Goal: Task Accomplishment & Management: Manage account settings

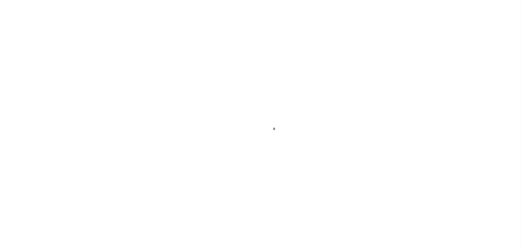
scroll to position [17, 0]
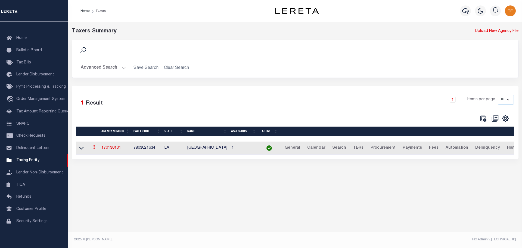
click at [95, 149] on link at bounding box center [94, 148] width 6 height 4
click at [104, 165] on link "Clone agency" at bounding box center [110, 165] width 38 height 9
type input "170130103"
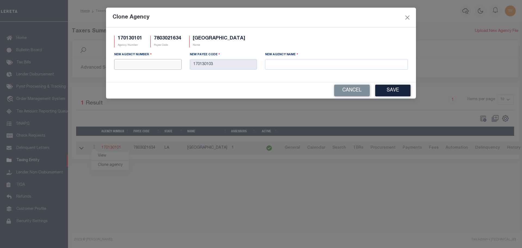
click at [141, 65] on input "text" at bounding box center [147, 64] width 67 height 11
type input "170138101"
click at [273, 63] on input "text" at bounding box center [336, 64] width 143 height 11
paste input "[GEOGRAPHIC_DATA] MOBILE HOMES"
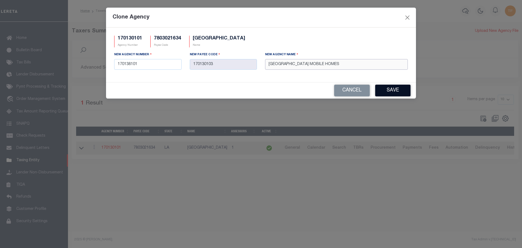
type input "[GEOGRAPHIC_DATA] MOBILE HOMES"
click at [403, 90] on button "Save" at bounding box center [392, 91] width 35 height 12
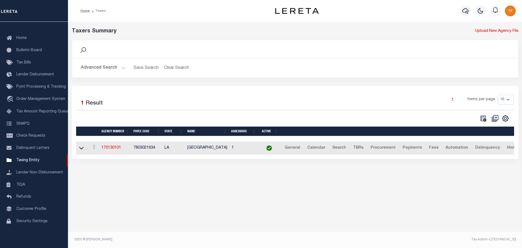
click at [123, 68] on button "Advanced Search" at bounding box center [103, 68] width 45 height 11
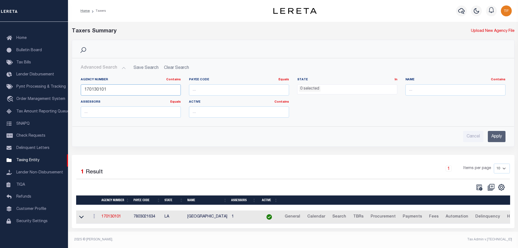
drag, startPoint x: 96, startPoint y: 90, endPoint x: 133, endPoint y: 95, distance: 36.9
click at [133, 95] on input "170130101" at bounding box center [131, 89] width 100 height 11
type input "170138101"
click at [496, 135] on input "Apply" at bounding box center [497, 136] width 18 height 11
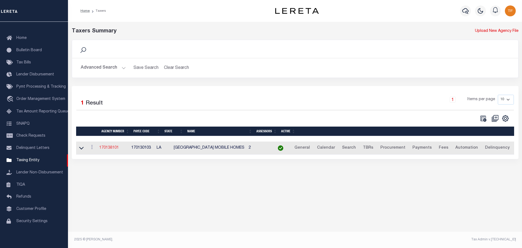
click at [114, 149] on link "170138101" at bounding box center [109, 148] width 20 height 4
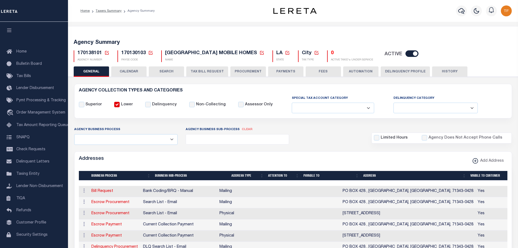
select select
click at [314, 53] on icon at bounding box center [316, 52] width 5 height 5
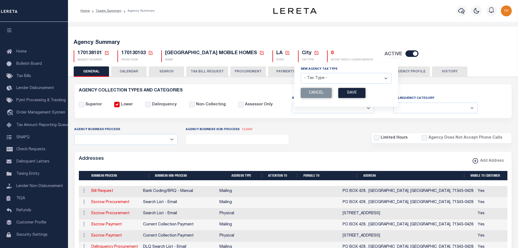
click at [366, 78] on select "- Tax Type - Assessments Bonds Borough Central Collection Agency City Conversio…" at bounding box center [346, 78] width 91 height 11
select select "52"
click at [301, 73] on select "- Tax Type - Assessments Bonds Borough Central Collection Agency City Conversio…" at bounding box center [346, 78] width 91 height 11
click at [342, 93] on button "Save" at bounding box center [351, 93] width 27 height 10
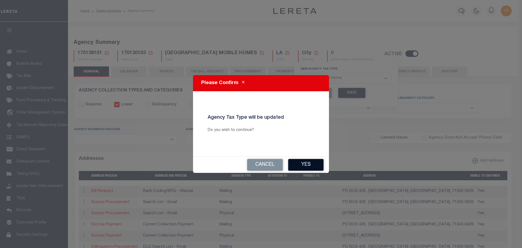
click at [307, 164] on button "Yes" at bounding box center [305, 165] width 35 height 12
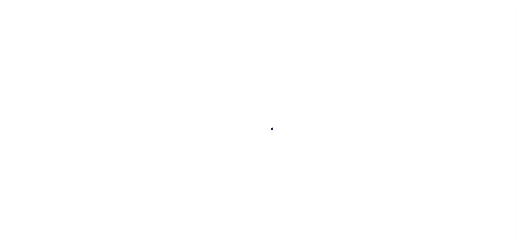
select select
checkbox input "false"
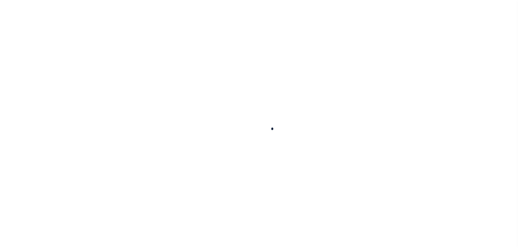
checkbox input "false"
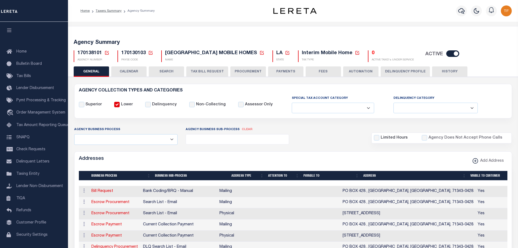
click at [283, 72] on button "PAYMENTS" at bounding box center [285, 71] width 35 height 10
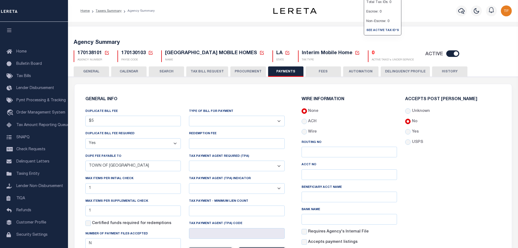
click at [321, 69] on button "FEES" at bounding box center [323, 71] width 35 height 10
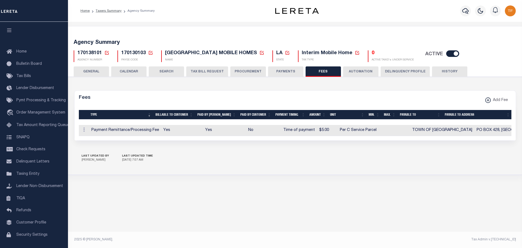
click at [280, 71] on button "PAYMENTS" at bounding box center [285, 71] width 35 height 10
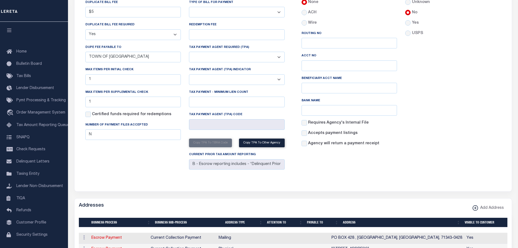
scroll to position [27, 0]
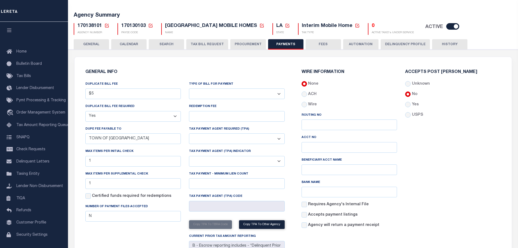
click at [107, 25] on icon at bounding box center [106, 25] width 5 height 5
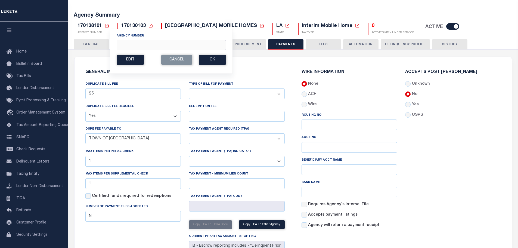
click at [125, 44] on input "Agency Number" at bounding box center [171, 45] width 109 height 11
type input "170608402"
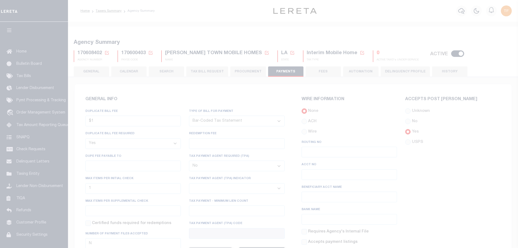
select select "true"
select select "35"
select select "false"
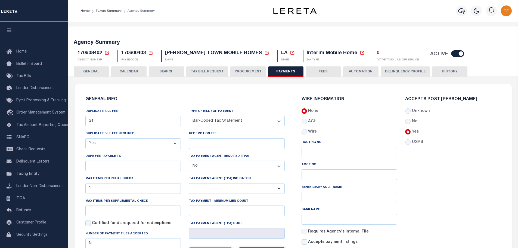
click at [107, 52] on icon at bounding box center [106, 52] width 5 height 5
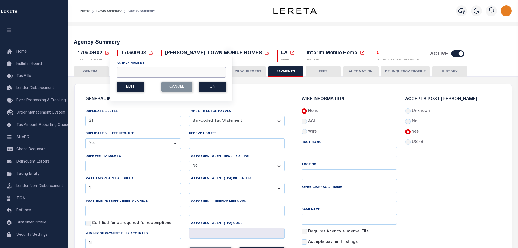
click at [125, 73] on input "Agency Number" at bounding box center [171, 72] width 109 height 11
type input "170138101"
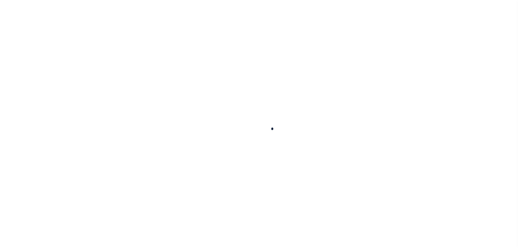
select select "true"
